Goal: Consume media (video, audio)

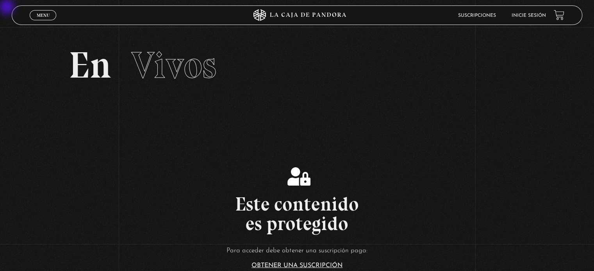
click at [399, 8] on header "Menu Cerrar Suscripciones Inicie sesión" at bounding box center [297, 15] width 570 height 20
click at [399, 13] on link "Inicie sesión" at bounding box center [529, 15] width 34 height 5
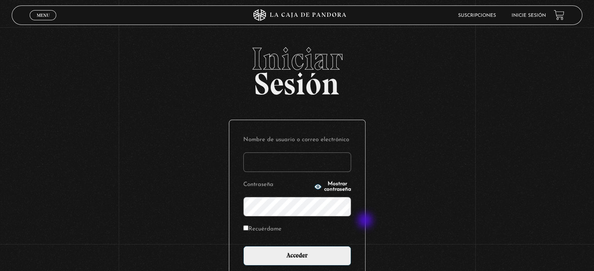
type input "jenifer.leandro.hernandez@mep.go.cr"
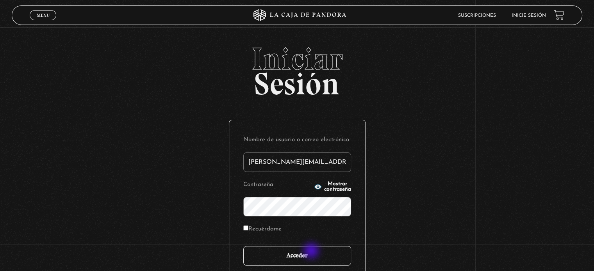
click at [312, 252] on input "Acceder" at bounding box center [297, 256] width 108 height 20
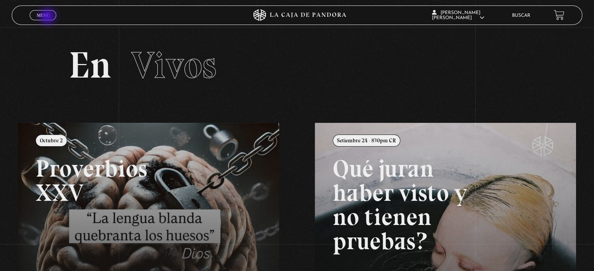
click at [48, 17] on span "Menu" at bounding box center [43, 15] width 13 height 5
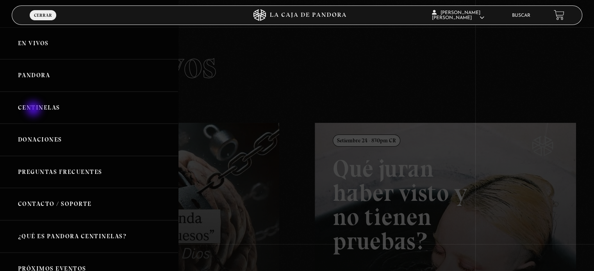
click at [34, 110] on link "Centinelas" at bounding box center [89, 108] width 178 height 32
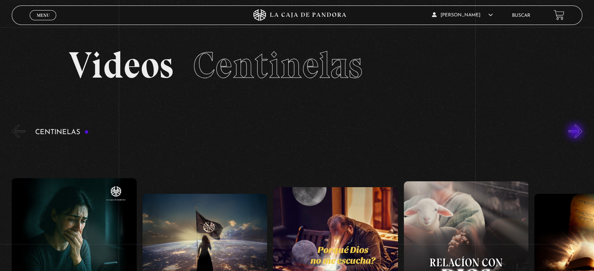
click at [576, 132] on button "»" at bounding box center [576, 132] width 14 height 14
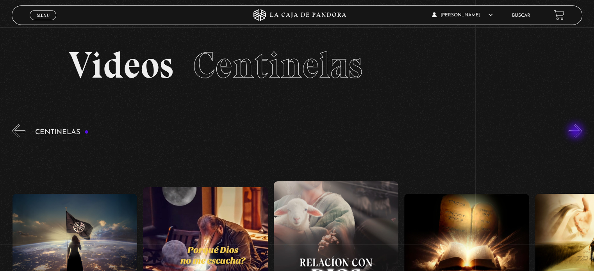
click at [576, 132] on button "»" at bounding box center [576, 132] width 14 height 14
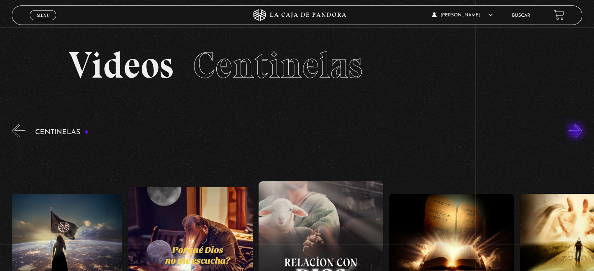
click at [576, 132] on button "»" at bounding box center [576, 132] width 14 height 14
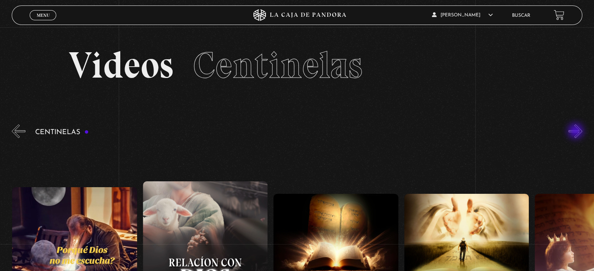
click at [576, 132] on button "»" at bounding box center [576, 132] width 14 height 14
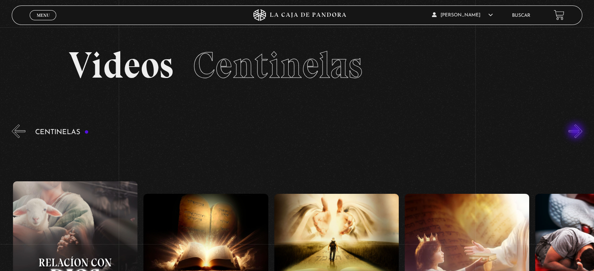
click at [576, 132] on button "»" at bounding box center [576, 132] width 14 height 14
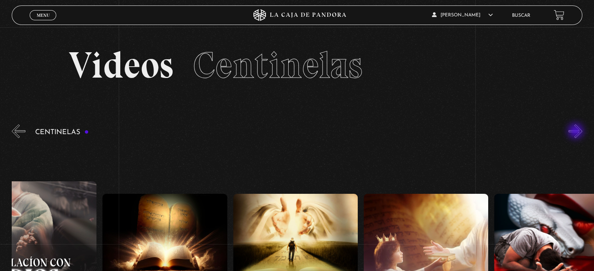
click at [576, 132] on button "»" at bounding box center [576, 132] width 14 height 14
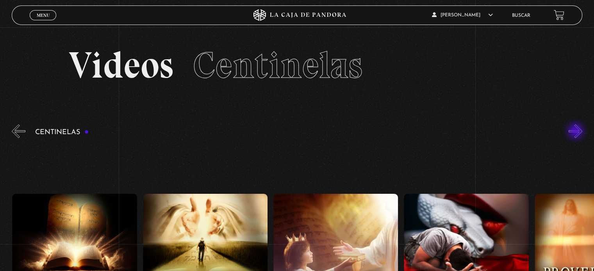
click at [576, 132] on button "»" at bounding box center [576, 132] width 14 height 14
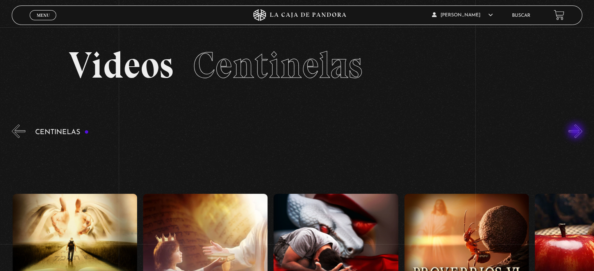
click at [576, 132] on button "»" at bounding box center [576, 132] width 14 height 14
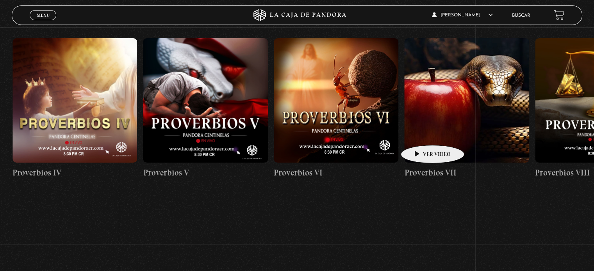
scroll to position [0, 783]
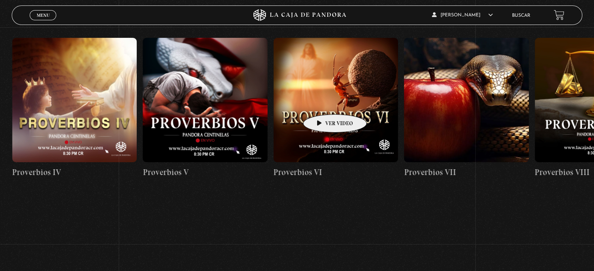
click at [323, 103] on figure at bounding box center [335, 100] width 125 height 125
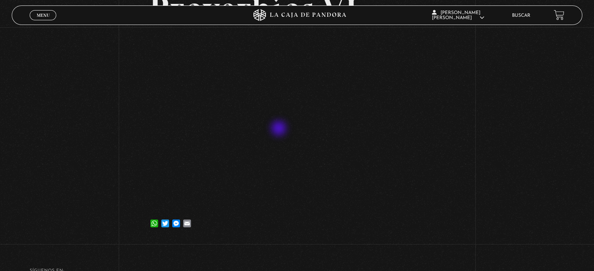
scroll to position [78, 0]
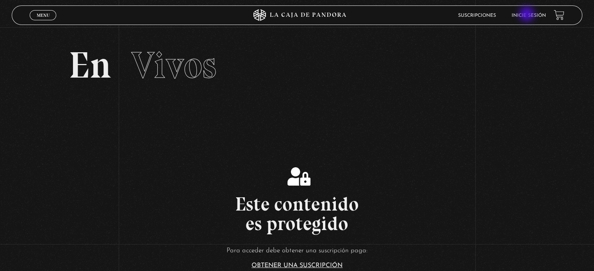
click at [528, 15] on link "Inicie sesión" at bounding box center [529, 15] width 34 height 5
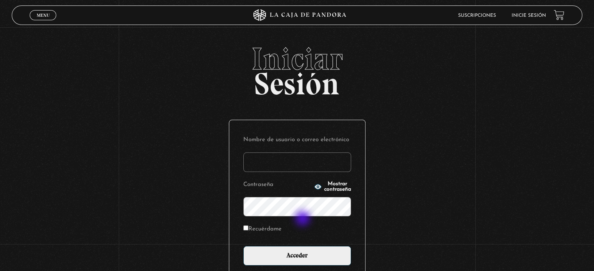
type input "[PERSON_NAME][EMAIL_ADDRESS][PERSON_NAME][DOMAIN_NAME]"
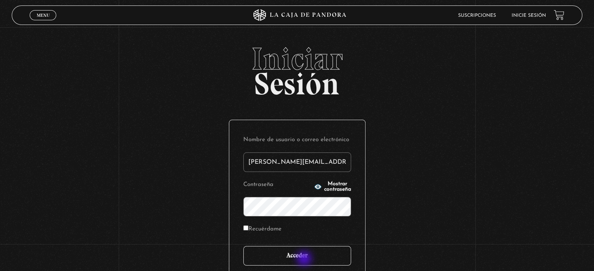
click at [305, 260] on input "Acceder" at bounding box center [297, 256] width 108 height 20
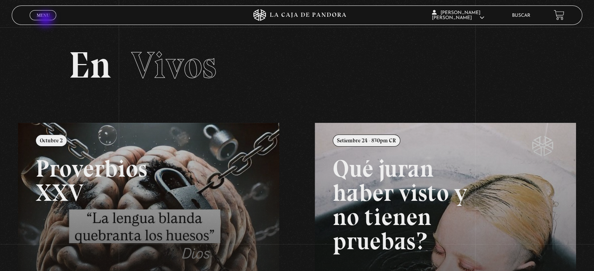
click at [46, 20] on link "Menu Cerrar" at bounding box center [43, 15] width 27 height 10
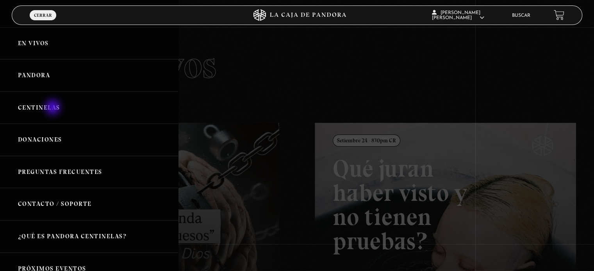
click at [53, 108] on link "Centinelas" at bounding box center [89, 108] width 178 height 32
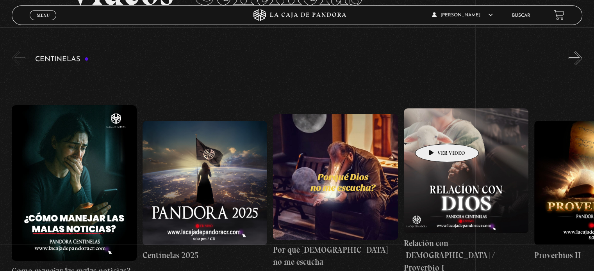
scroll to position [78, 0]
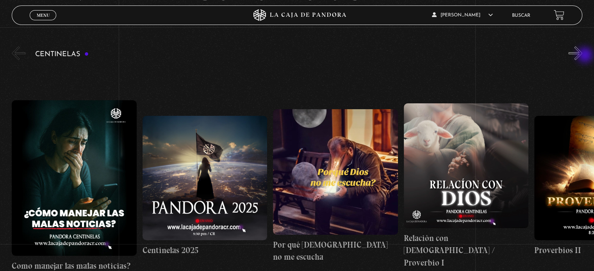
click at [582, 55] on button "»" at bounding box center [576, 53] width 14 height 14
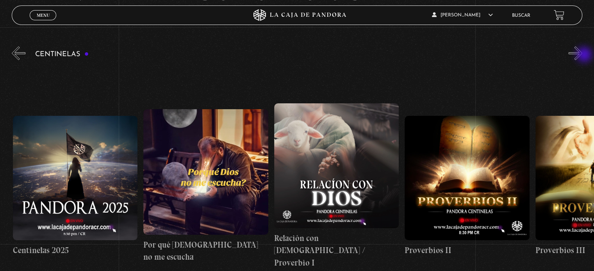
click at [582, 55] on button "»" at bounding box center [576, 53] width 14 height 14
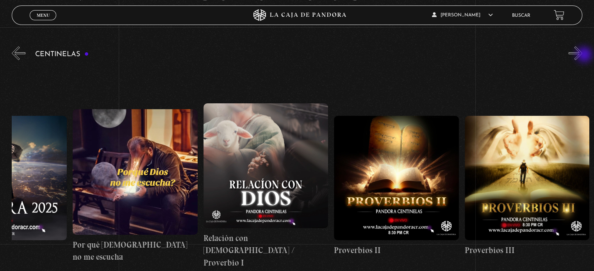
click at [582, 55] on button "»" at bounding box center [576, 53] width 14 height 14
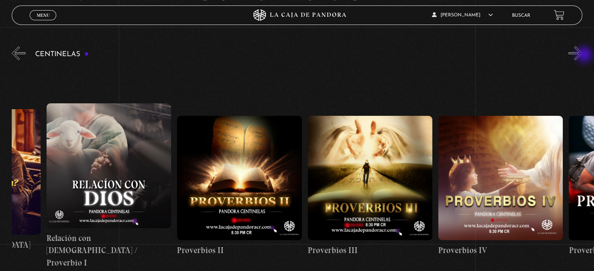
click at [582, 55] on button "»" at bounding box center [576, 53] width 14 height 14
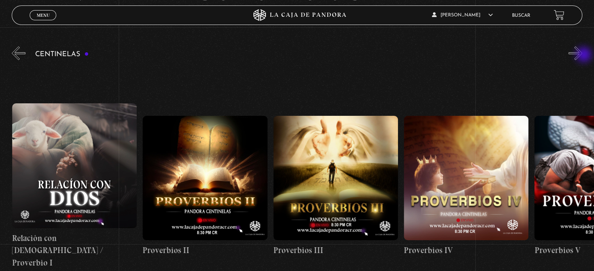
click at [582, 55] on button "»" at bounding box center [576, 53] width 14 height 14
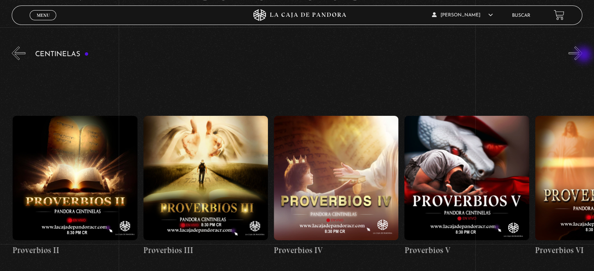
scroll to position [0, 522]
click at [582, 50] on button "»" at bounding box center [576, 53] width 14 height 14
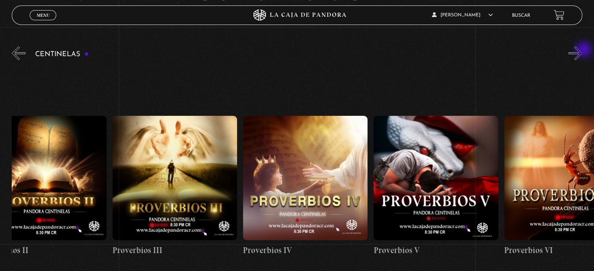
click at [582, 51] on button "»" at bounding box center [576, 53] width 14 height 14
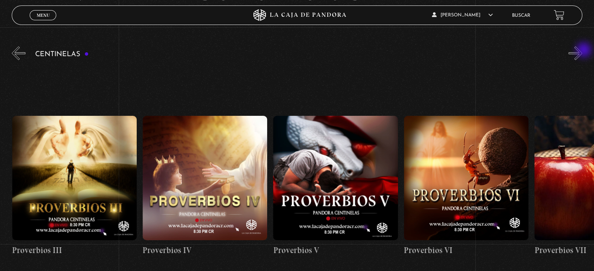
click at [582, 51] on button "»" at bounding box center [576, 53] width 14 height 14
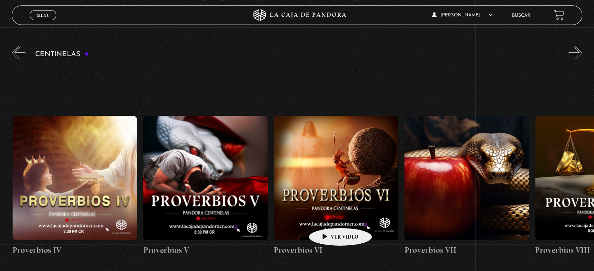
scroll to position [0, 783]
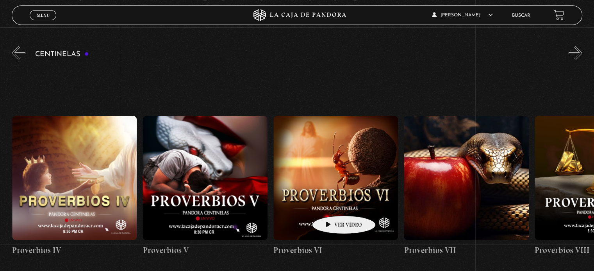
click at [332, 204] on figure at bounding box center [335, 178] width 125 height 125
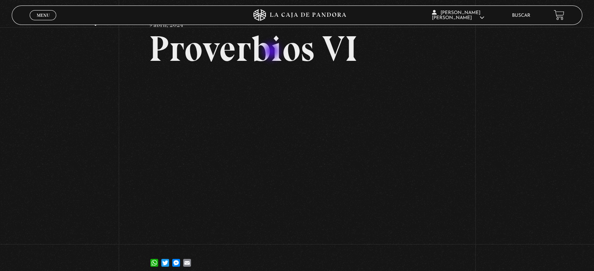
scroll to position [39, 0]
click at [524, 14] on link "Buscar" at bounding box center [521, 15] width 18 height 5
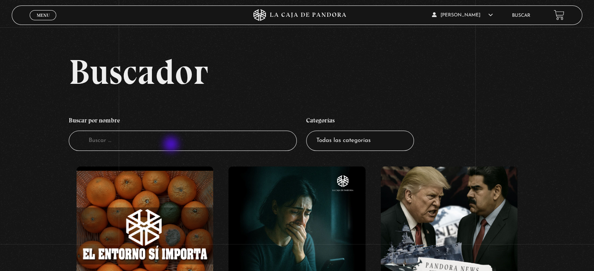
click at [172, 145] on input "Buscador" at bounding box center [183, 141] width 228 height 21
type input "la pasion de cristo"
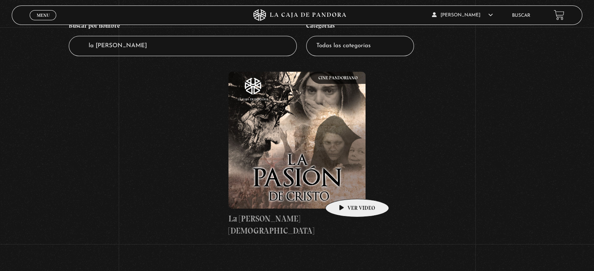
scroll to position [117, 0]
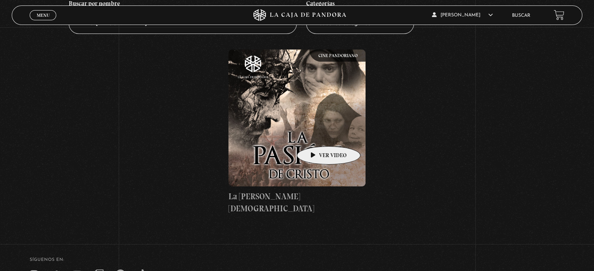
click at [316, 135] on figure at bounding box center [296, 118] width 137 height 137
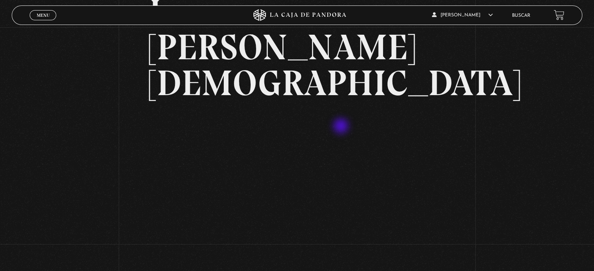
scroll to position [78, 0]
